Goal: Information Seeking & Learning: Learn about a topic

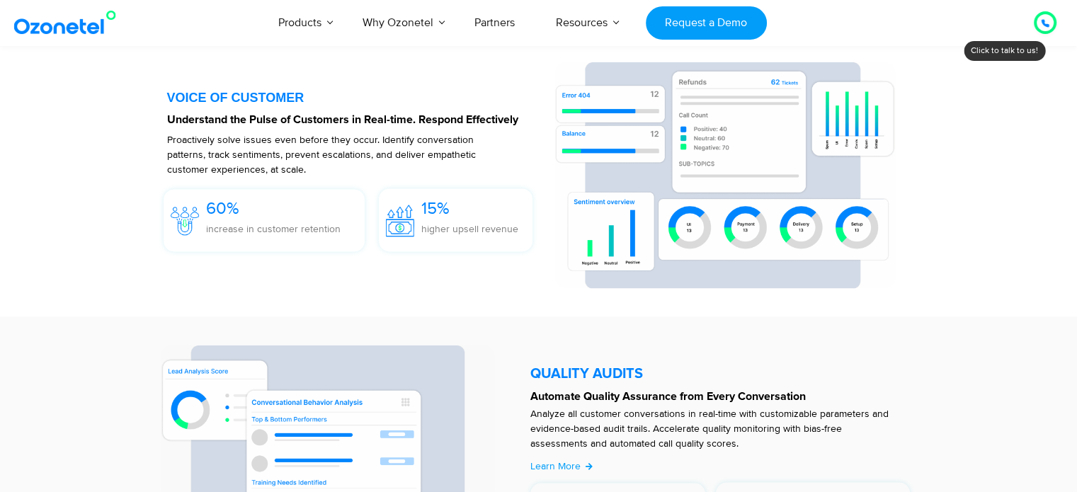
scroll to position [295, 0]
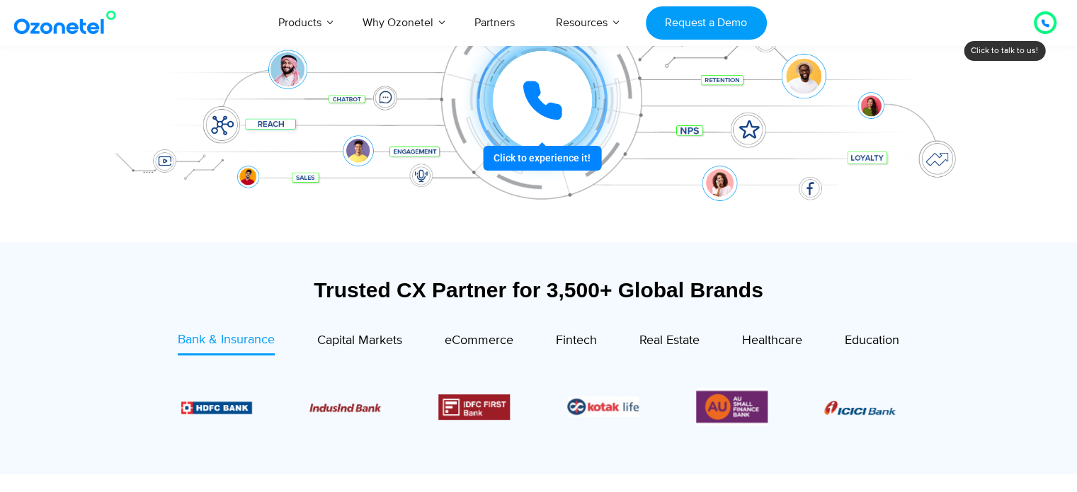
drag, startPoint x: 1085, startPoint y: 33, endPoint x: 1084, endPoint y: 50, distance: 16.3
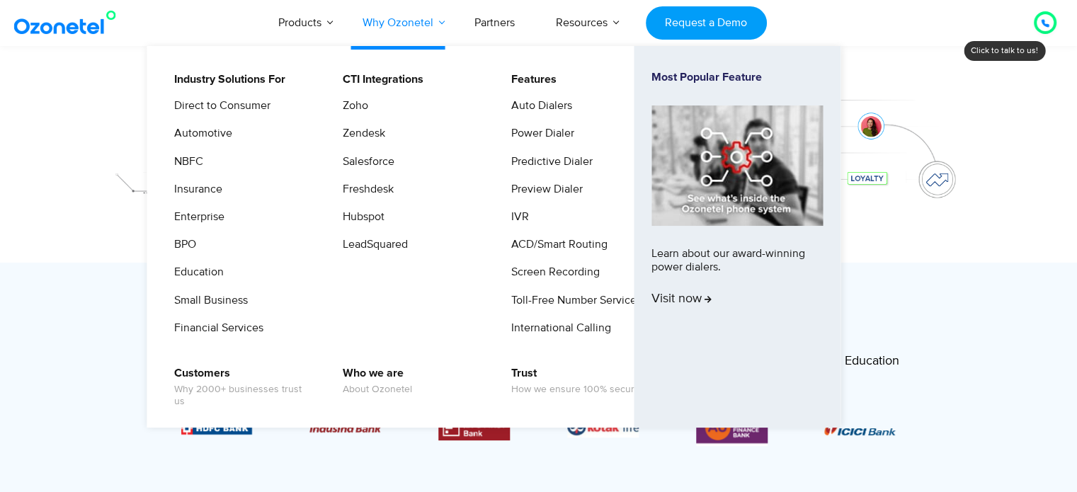
click at [399, 30] on link "Why Ozonetel" at bounding box center [398, 22] width 112 height 47
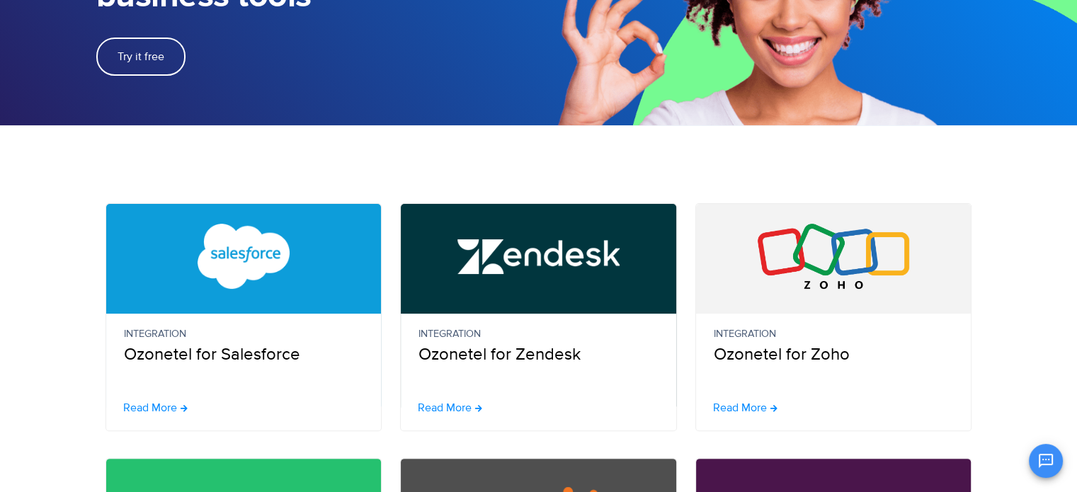
scroll to position [329, 0]
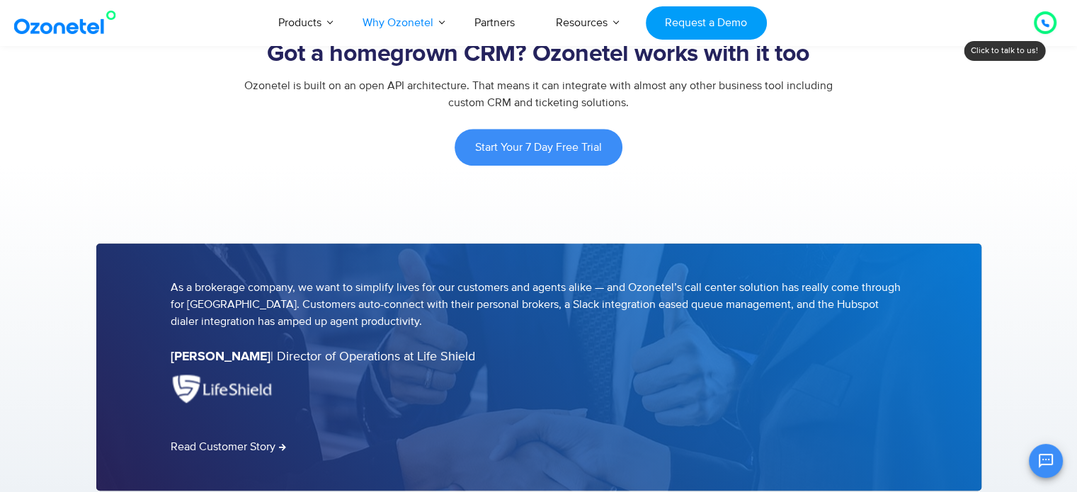
drag, startPoint x: 0, startPoint y: 0, endPoint x: 944, endPoint y: 214, distance: 967.6
click at [1076, 255] on html "[GEOGRAPHIC_DATA] : +1-408-440-54451-408-440-5445 [GEOGRAPHIC_DATA] : [PHONE_NU…" at bounding box center [538, 332] width 1077 height 3120
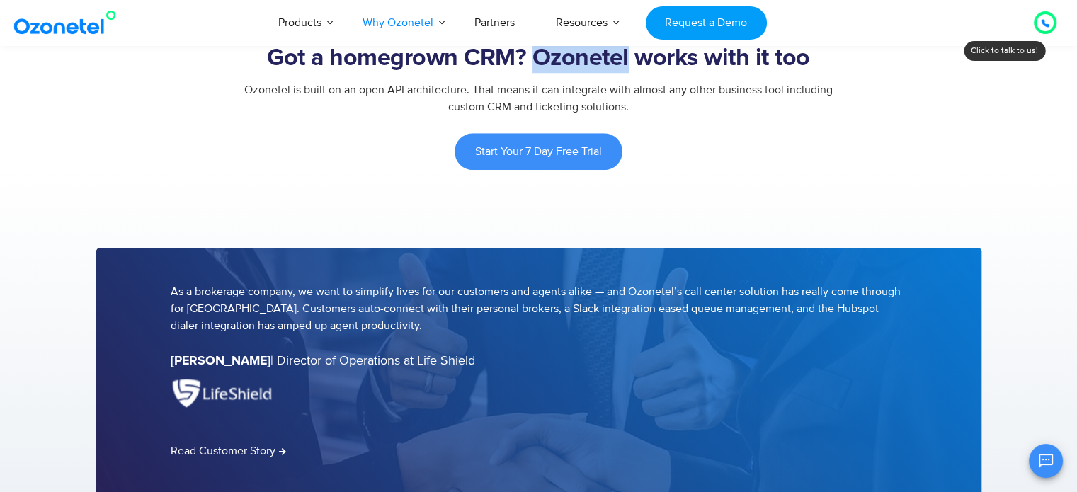
drag, startPoint x: 532, startPoint y: 56, endPoint x: 629, endPoint y: 62, distance: 96.5
click at [629, 62] on h2 "Got a homegrown CRM? Ozonetel works with it too" at bounding box center [538, 59] width 885 height 28
copy h2 "Ozonetel"
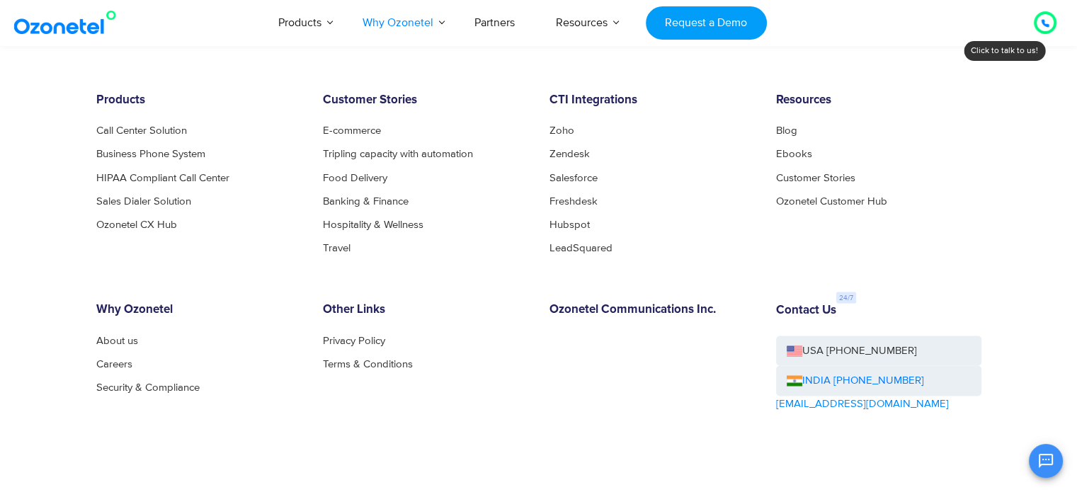
scroll to position [2522, 0]
